Goal: Transaction & Acquisition: Book appointment/travel/reservation

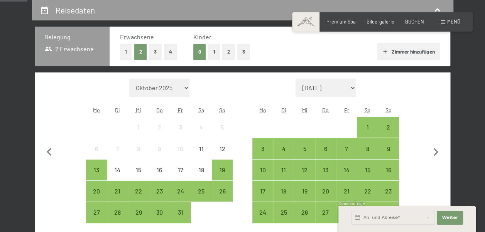
click at [226, 49] on button "2" at bounding box center [228, 52] width 13 height 16
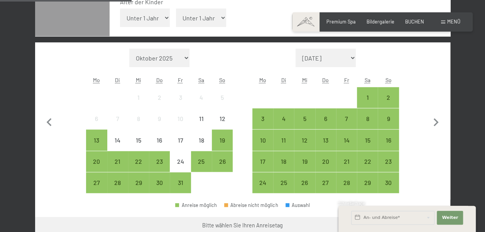
scroll to position [218, 0]
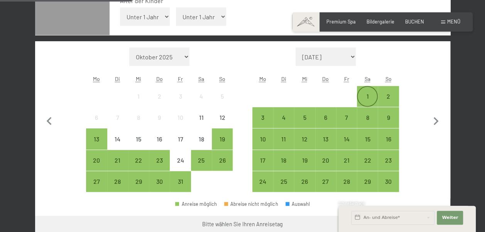
click at [365, 95] on div "1" at bounding box center [367, 102] width 19 height 19
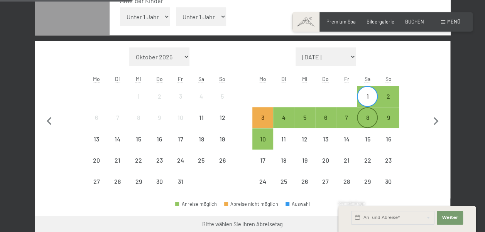
click at [367, 113] on div "8" at bounding box center [367, 117] width 19 height 19
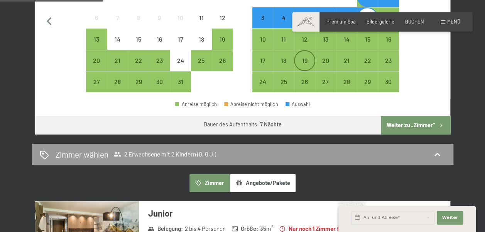
scroll to position [318, 0]
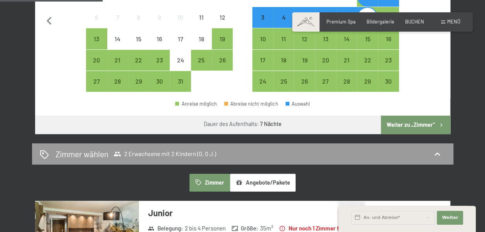
click at [401, 124] on button "Weiter zu „Zimmer“" at bounding box center [415, 125] width 69 height 19
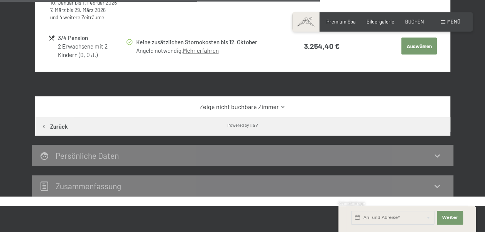
scroll to position [826, 0]
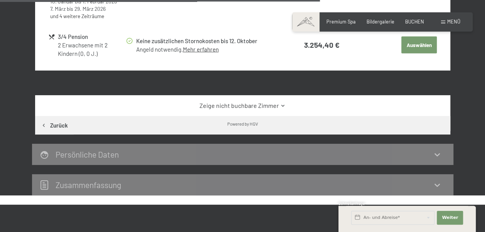
click at [237, 103] on link "Zeige nicht buchbare Zimmer" at bounding box center [242, 106] width 390 height 8
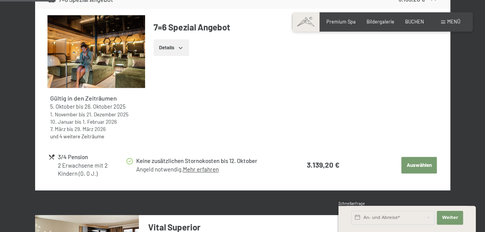
scroll to position [334, 0]
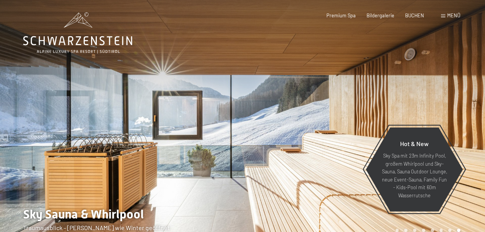
click at [448, 16] on span "Menü" at bounding box center [453, 15] width 13 height 6
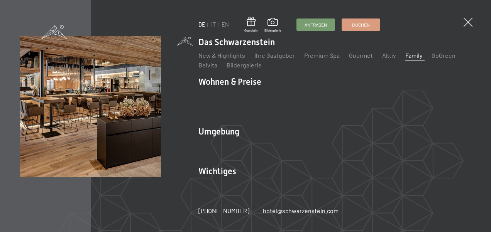
click at [411, 59] on link "Family" at bounding box center [413, 55] width 17 height 7
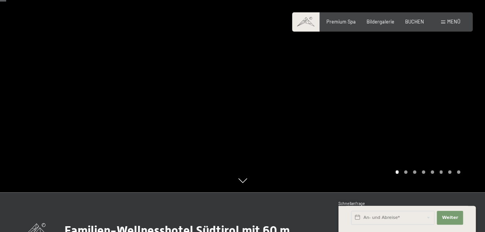
scroll to position [59, 0]
click at [388, 113] on div at bounding box center [364, 66] width 243 height 251
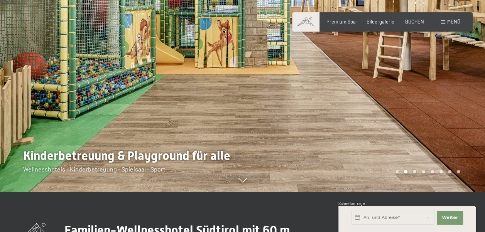
click at [388, 113] on div at bounding box center [364, 66] width 243 height 251
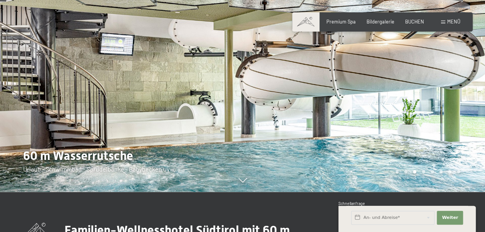
click at [388, 113] on div at bounding box center [364, 66] width 243 height 251
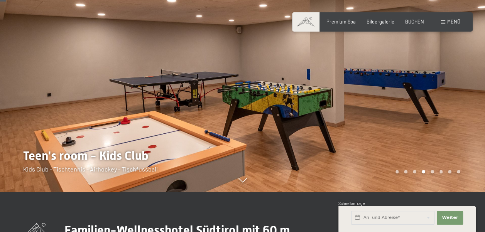
click at [388, 113] on div at bounding box center [364, 66] width 243 height 251
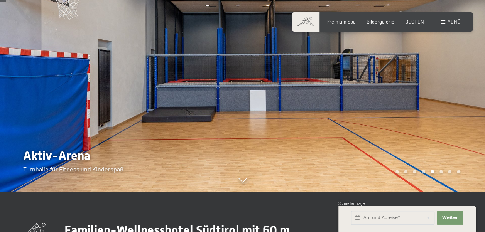
click at [388, 113] on div at bounding box center [364, 66] width 243 height 251
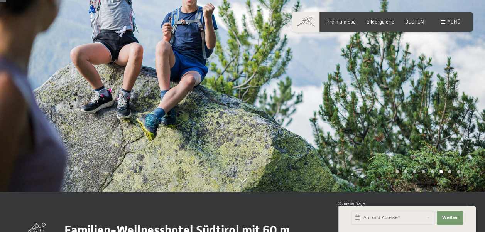
click at [388, 113] on div at bounding box center [364, 66] width 243 height 251
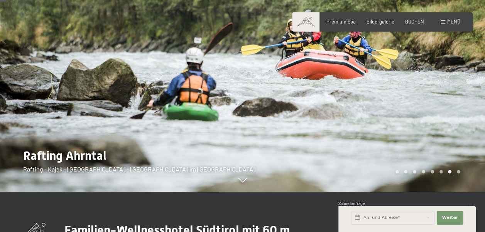
click at [388, 113] on div at bounding box center [364, 66] width 243 height 251
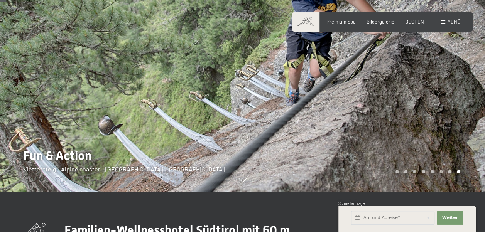
click at [388, 113] on div at bounding box center [364, 66] width 243 height 251
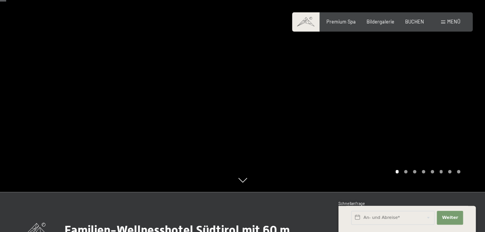
click at [388, 113] on div at bounding box center [364, 66] width 243 height 251
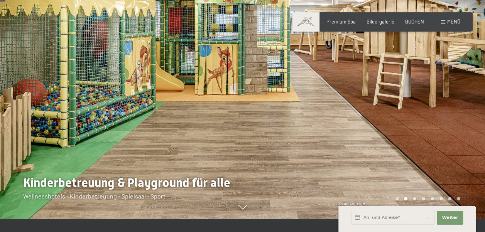
scroll to position [0, 0]
